Goal: Find specific page/section

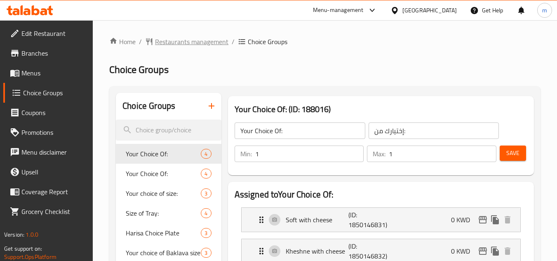
click at [197, 46] on span "Restaurants management" at bounding box center [191, 42] width 73 height 10
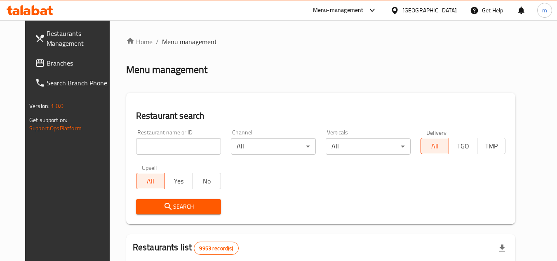
click at [448, 12] on div "[GEOGRAPHIC_DATA]" at bounding box center [429, 10] width 54 height 9
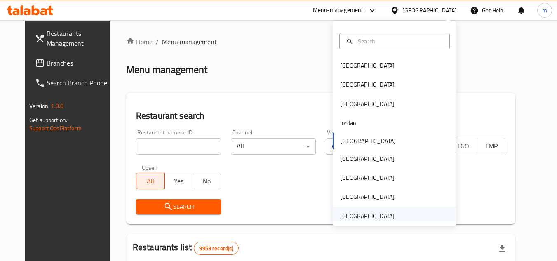
click at [392, 218] on div "[GEOGRAPHIC_DATA]" at bounding box center [367, 215] width 68 height 19
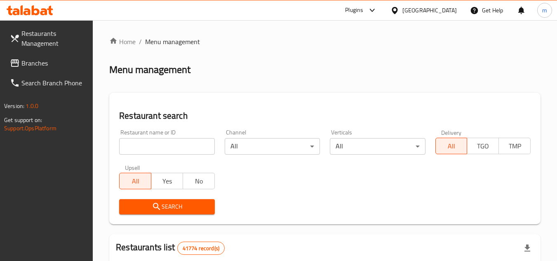
click at [366, 10] on div at bounding box center [371, 10] width 14 height 10
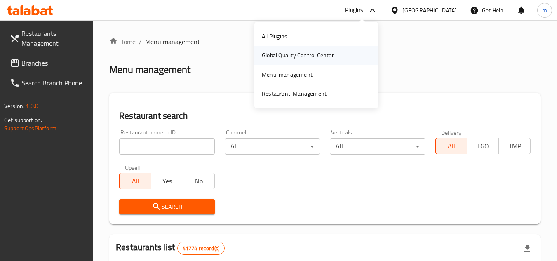
click at [308, 54] on div "Global Quality Control Center" at bounding box center [298, 55] width 72 height 9
